Goal: Navigation & Orientation: Find specific page/section

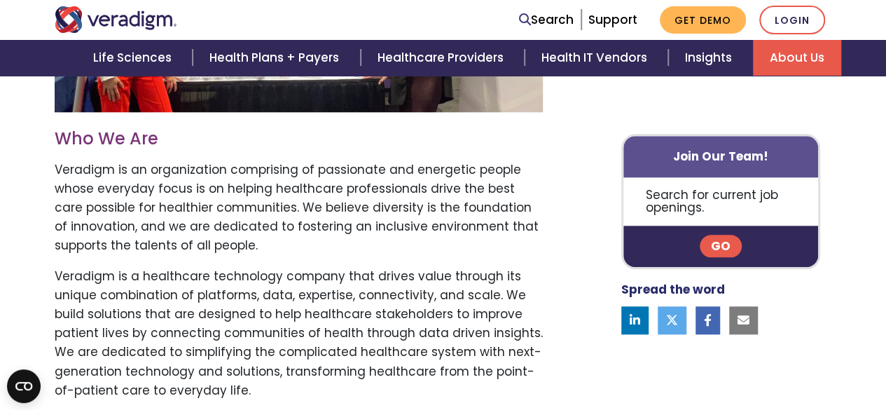
scroll to position [771, 0]
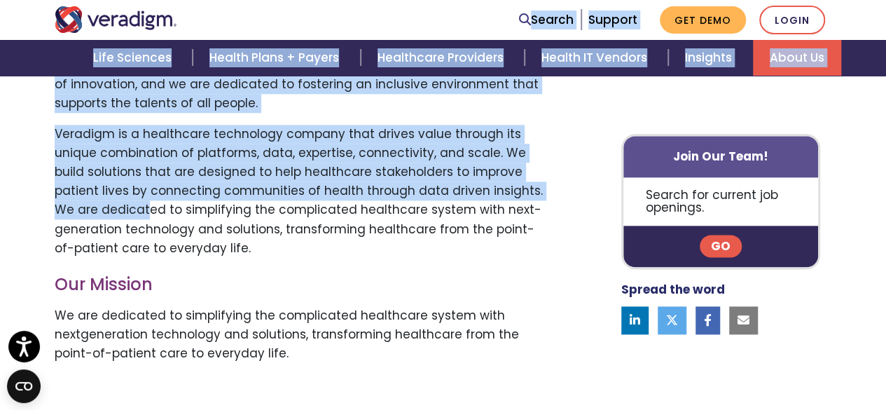
drag, startPoint x: 210, startPoint y: 21, endPoint x: 146, endPoint y: 238, distance: 225.9
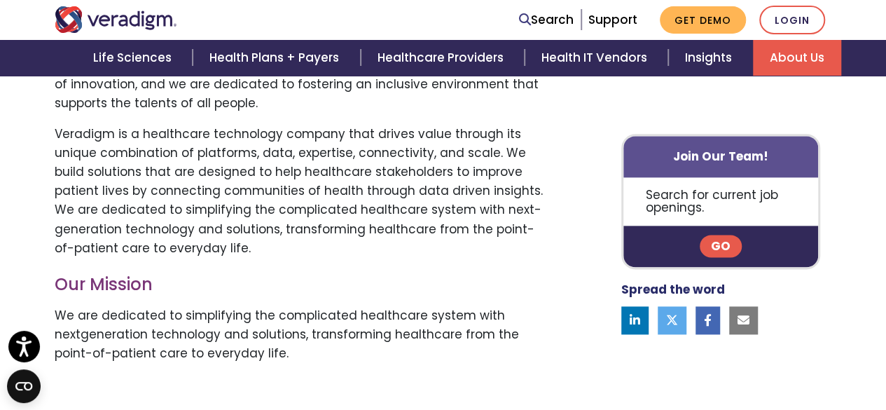
click at [552, 299] on div "Join the Veradigm Team, Change What’s Possible Who We Are Veradigm is an organi…" at bounding box center [310, 133] width 533 height 845
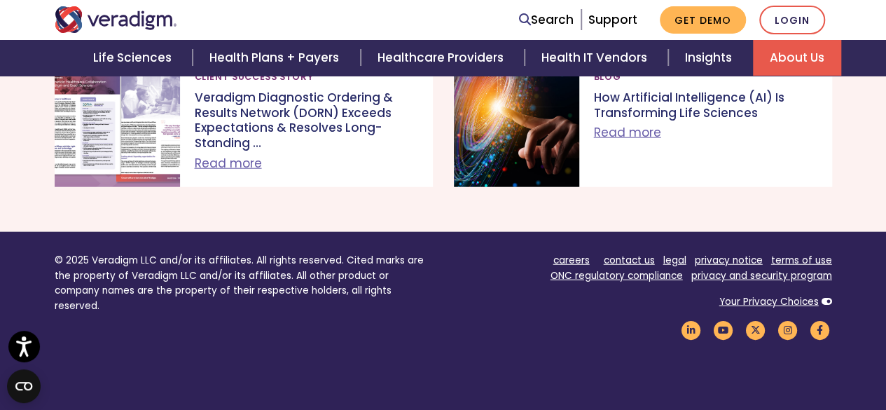
scroll to position [1588, 0]
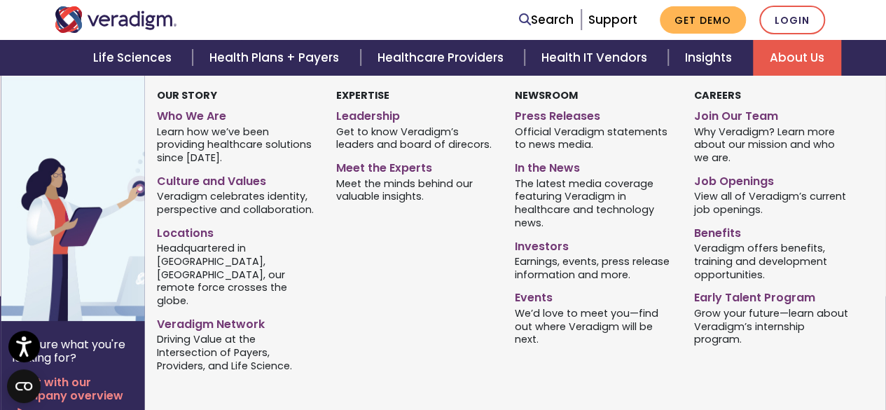
click at [790, 60] on link "About Us" at bounding box center [797, 58] width 88 height 36
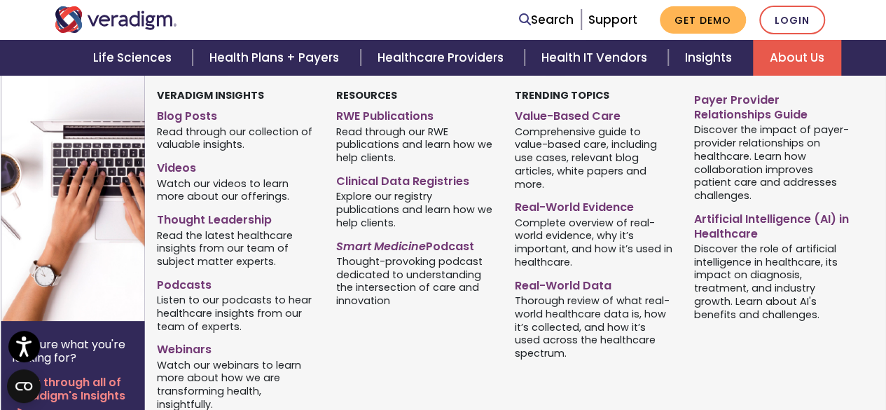
scroll to position [841, 0]
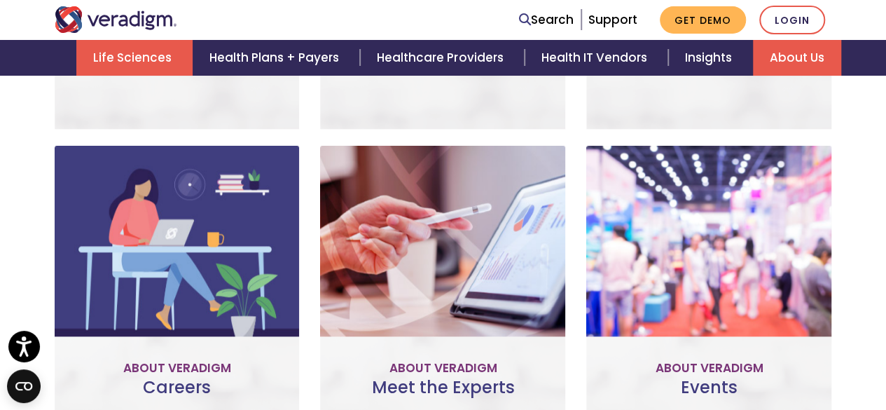
click at [146, 60] on link "Life Sciences" at bounding box center [134, 58] width 116 height 36
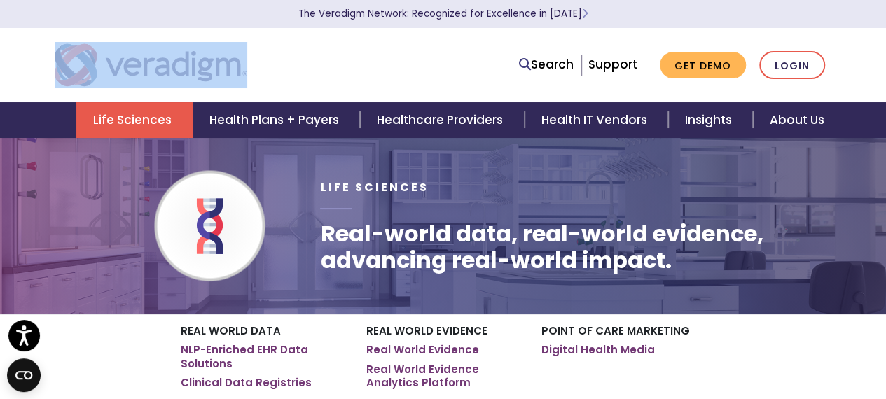
drag, startPoint x: 262, startPoint y: 64, endPoint x: 119, endPoint y: 64, distance: 143.0
click at [119, 64] on div at bounding box center [210, 65] width 333 height 46
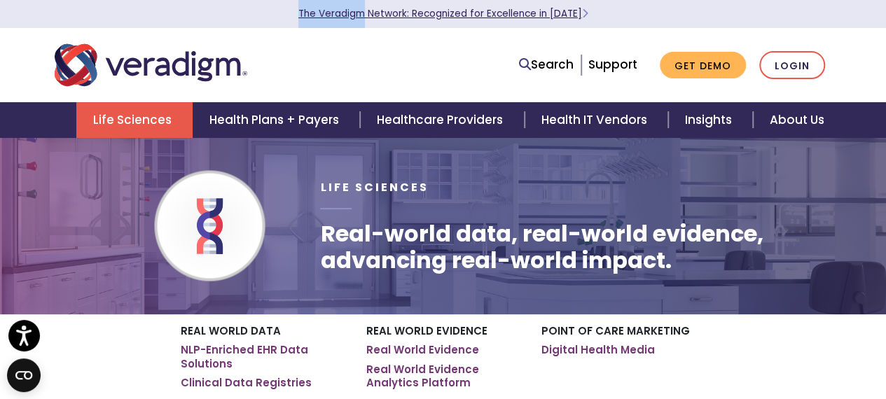
drag, startPoint x: 285, startPoint y: 16, endPoint x: 370, endPoint y: 19, distance: 85.5
click at [370, 19] on p "The Veradigm Network: Recognized for Excellence in [DATE]" at bounding box center [443, 14] width 785 height 28
copy link "The Veradigm"
